Goal: Check status: Check status

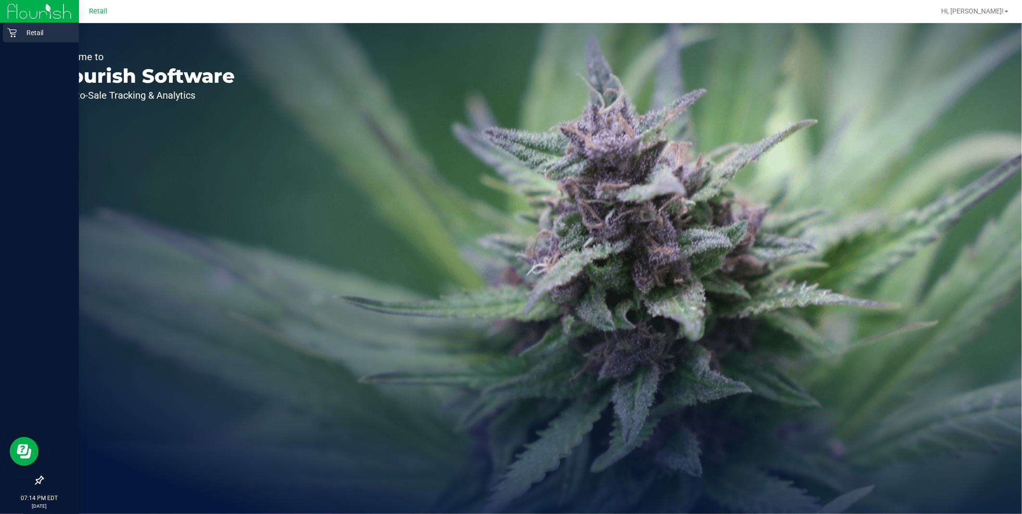
click at [6, 41] on div "Retail" at bounding box center [41, 32] width 76 height 19
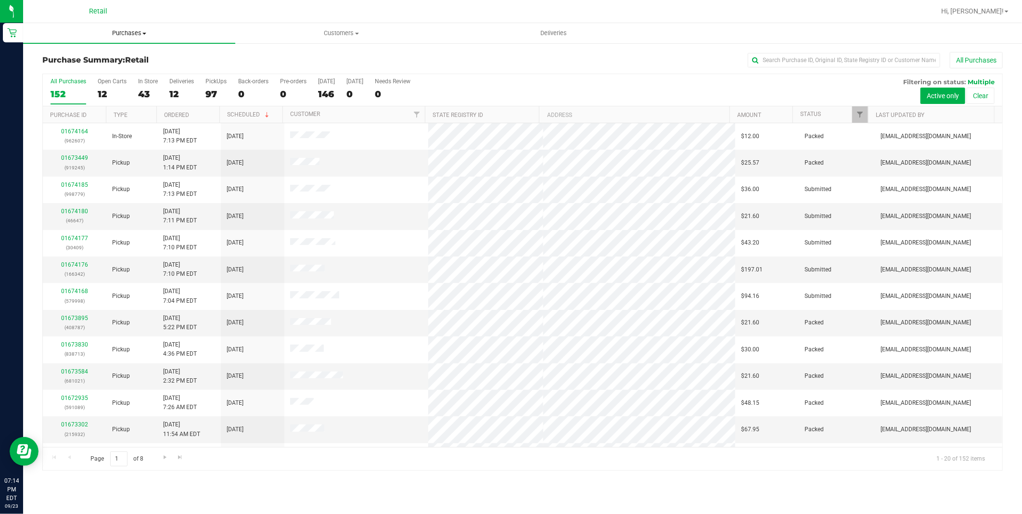
click at [134, 37] on span "Purchases" at bounding box center [129, 33] width 212 height 9
click at [90, 61] on span "Summary of purchases" at bounding box center [72, 58] width 99 height 8
click at [146, 36] on span "Purchases" at bounding box center [135, 33] width 225 height 9
click at [81, 83] on span "All purchases" at bounding box center [57, 81] width 68 height 8
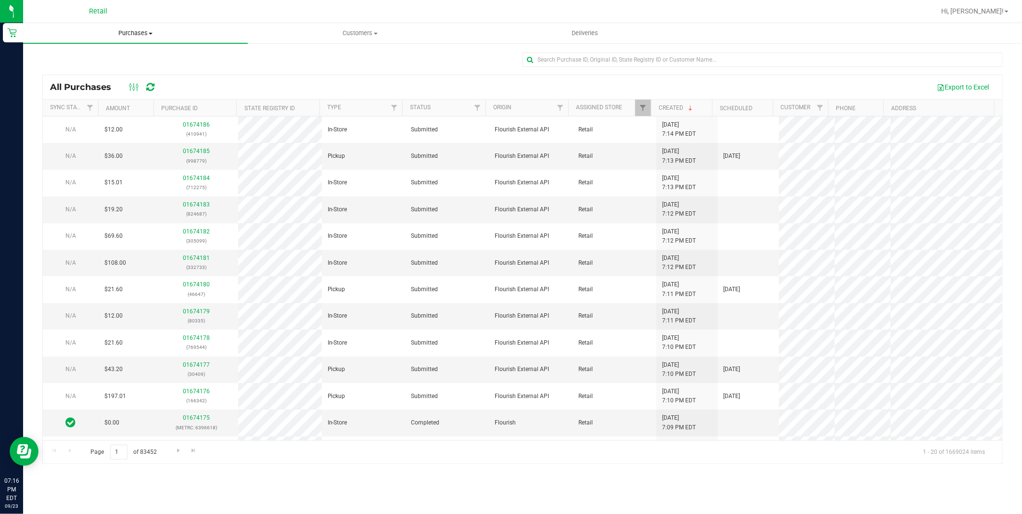
click at [137, 26] on uib-tab-heading "Purchases Summary of purchases Fulfillment All purchases" at bounding box center [135, 33] width 225 height 20
click at [127, 69] on li "Fulfillment" at bounding box center [135, 70] width 225 height 12
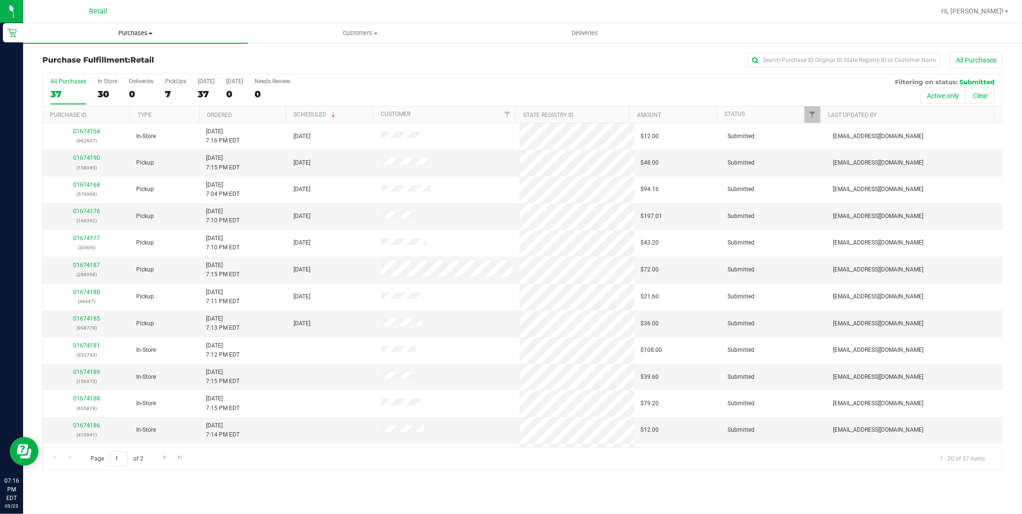
click at [124, 23] on uib-tab-heading "Purchases Summary of purchases Fulfillment All purchases" at bounding box center [135, 33] width 225 height 20
click at [119, 62] on li "Summary of purchases" at bounding box center [135, 58] width 225 height 12
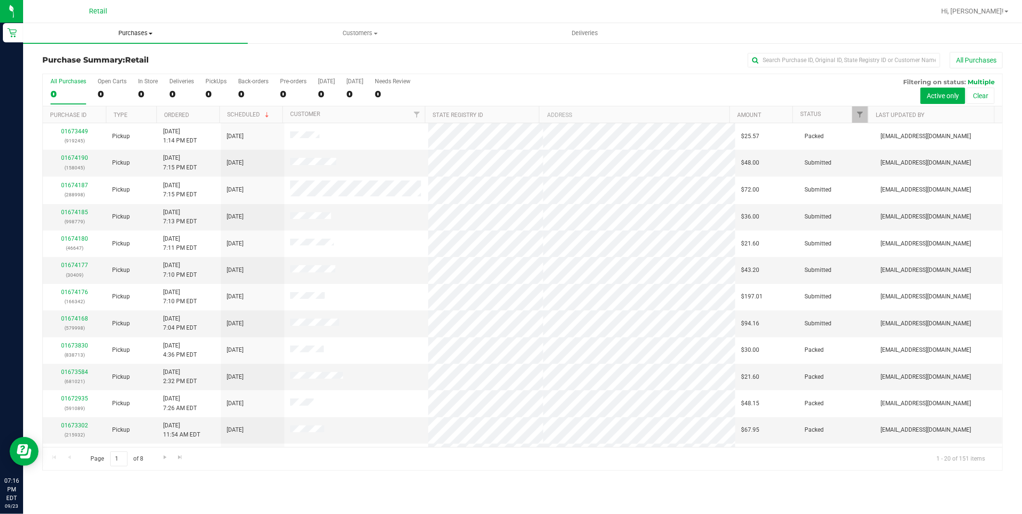
click at [127, 34] on span "Purchases" at bounding box center [135, 33] width 225 height 9
click at [162, 40] on uib-tab-heading "Purchases Summary of purchases Fulfillment All purchases" at bounding box center [135, 33] width 225 height 20
click at [145, 31] on span "Purchases" at bounding box center [135, 33] width 225 height 9
click at [348, 35] on span "Customers" at bounding box center [360, 33] width 224 height 9
click at [338, 32] on span "Customers" at bounding box center [360, 33] width 225 height 9
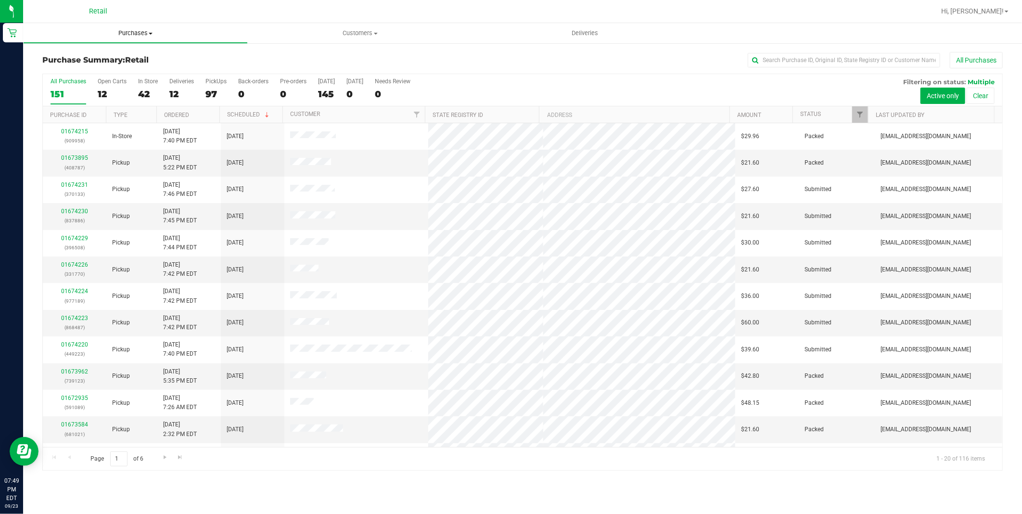
click at [131, 36] on span "Purchases" at bounding box center [136, 33] width 224 height 9
click at [124, 58] on li "Summary of purchases" at bounding box center [135, 58] width 225 height 12
click at [263, 115] on span at bounding box center [267, 115] width 8 height 8
click at [262, 115] on th "Scheduled" at bounding box center [250, 114] width 63 height 17
click at [184, 115] on link "Ordered" at bounding box center [176, 115] width 25 height 7
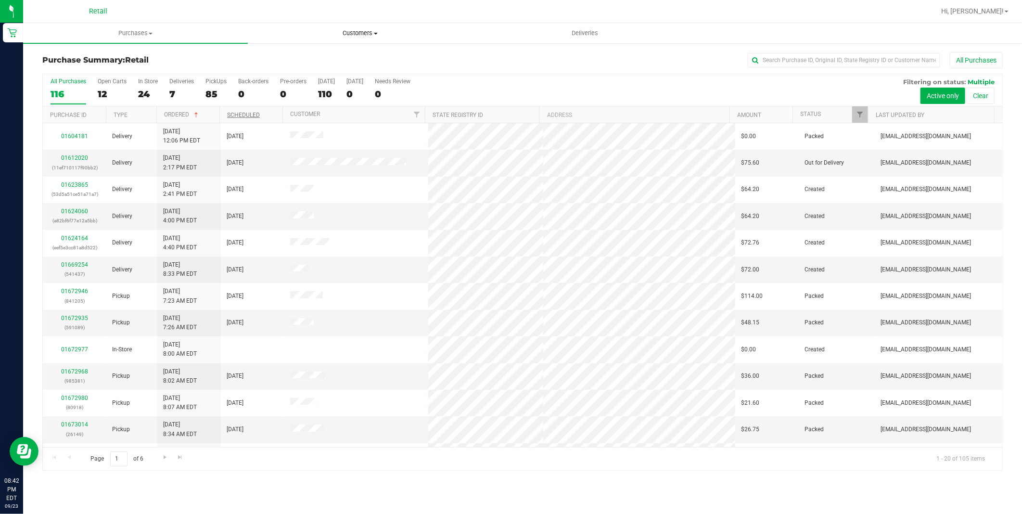
click at [354, 32] on span "Customers" at bounding box center [360, 33] width 224 height 9
click at [270, 60] on span "All customers" at bounding box center [282, 58] width 69 height 8
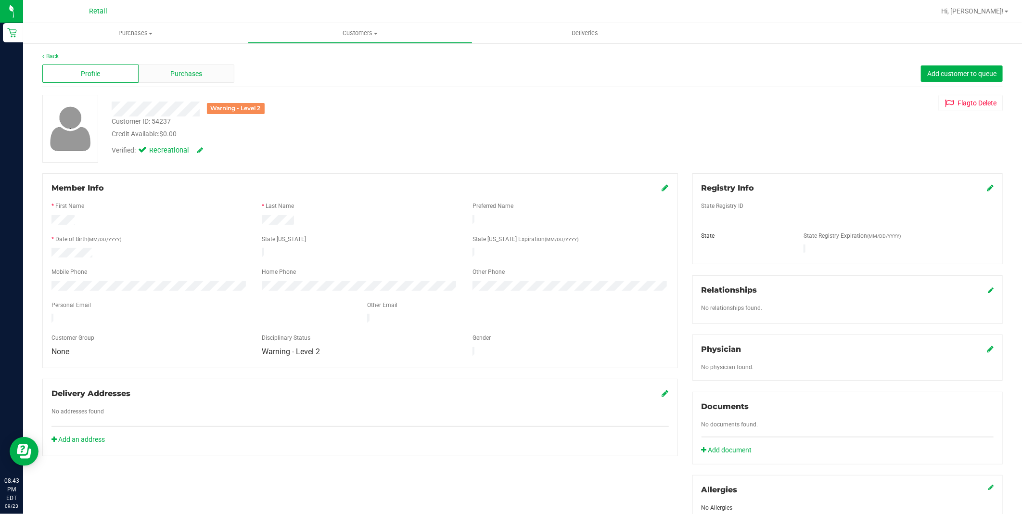
click at [193, 73] on span "Purchases" at bounding box center [186, 74] width 32 height 10
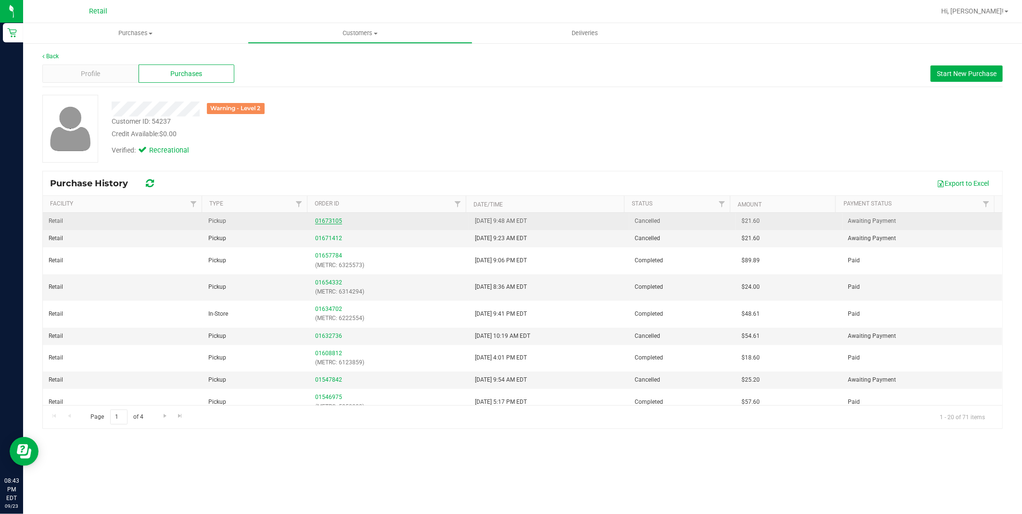
click at [329, 219] on link "01673105" at bounding box center [328, 221] width 27 height 7
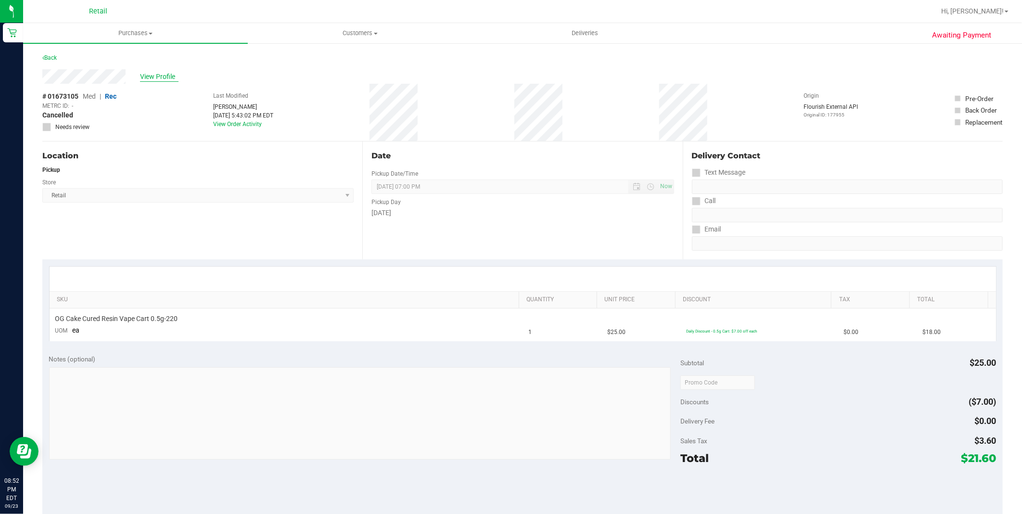
click at [145, 73] on span "View Profile" at bounding box center [159, 77] width 39 height 10
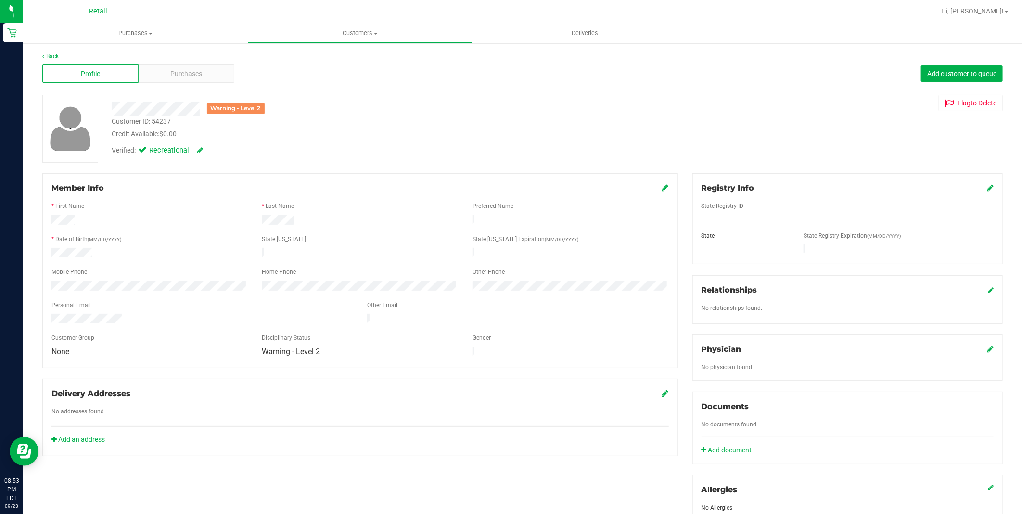
click at [106, 287] on div at bounding box center [149, 287] width 211 height 12
click at [50, 282] on div at bounding box center [149, 287] width 211 height 12
click at [88, 282] on div at bounding box center [149, 287] width 211 height 12
click at [50, 281] on div at bounding box center [149, 287] width 211 height 12
click at [79, 281] on div at bounding box center [149, 287] width 211 height 12
